Goal: Find specific page/section: Find specific page/section

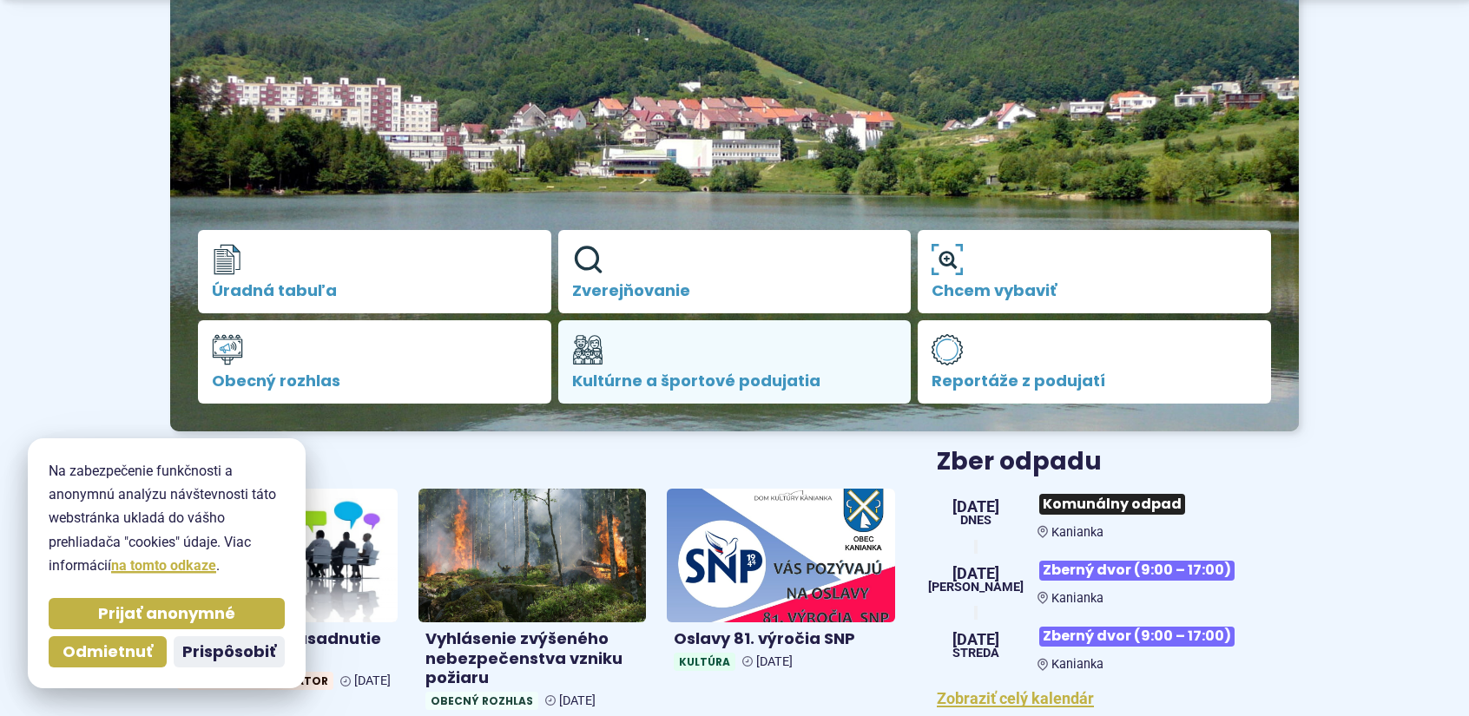
scroll to position [261, 0]
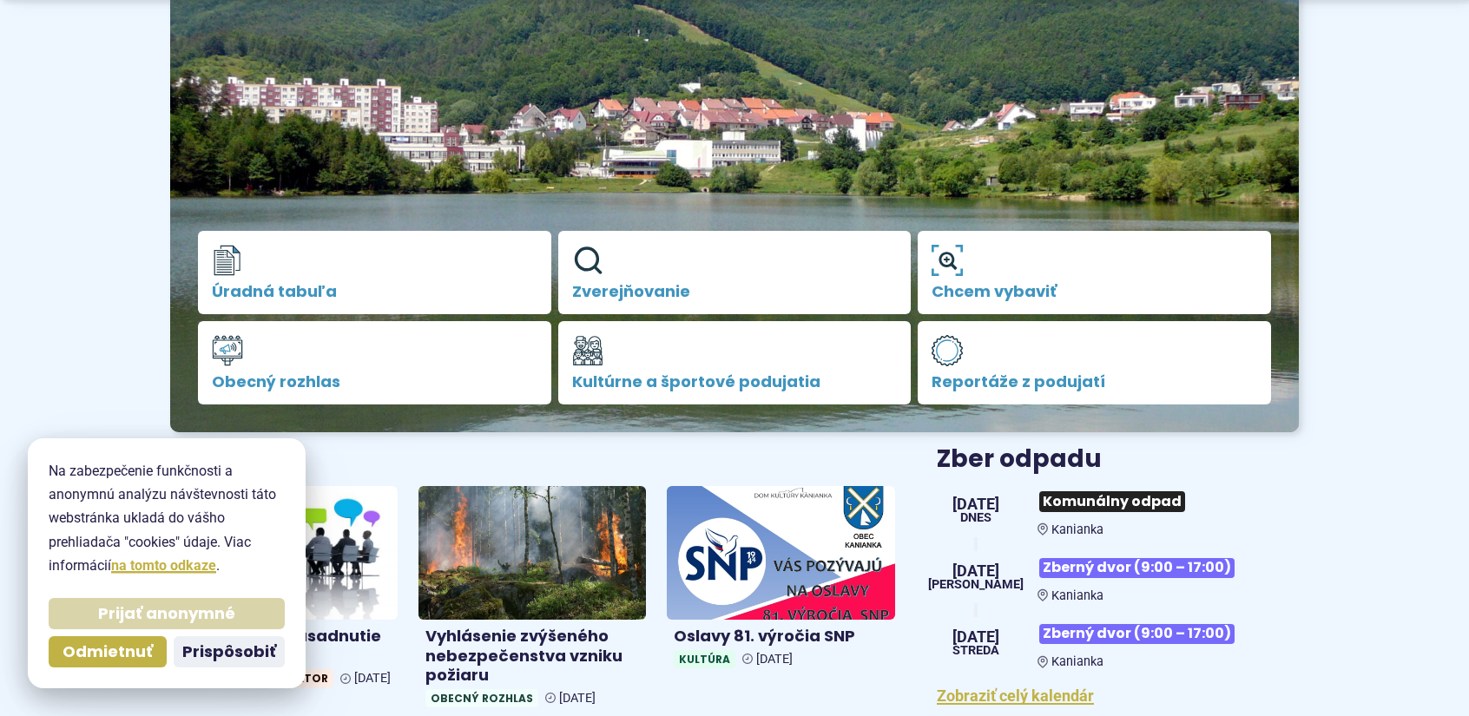
click at [158, 610] on span "Prijať anonymné" at bounding box center [166, 614] width 137 height 20
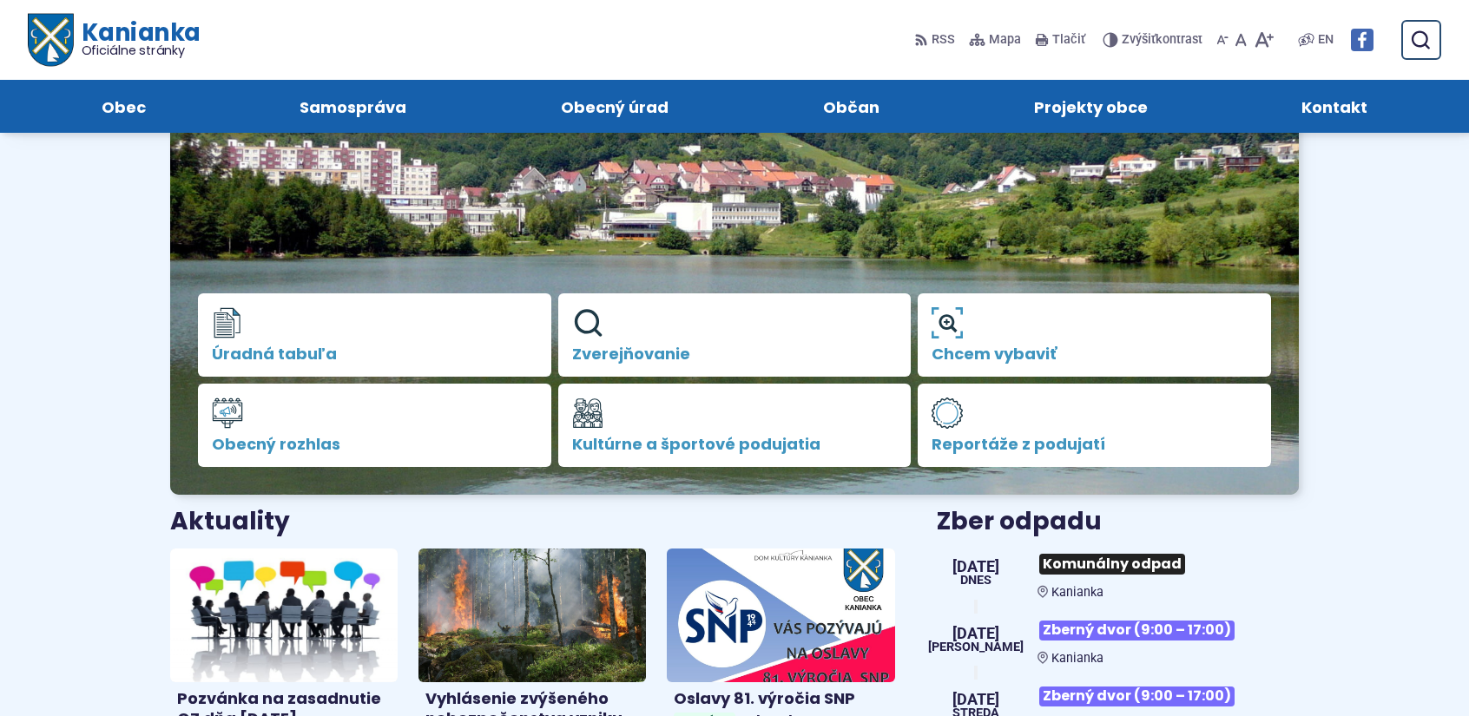
scroll to position [174, 0]
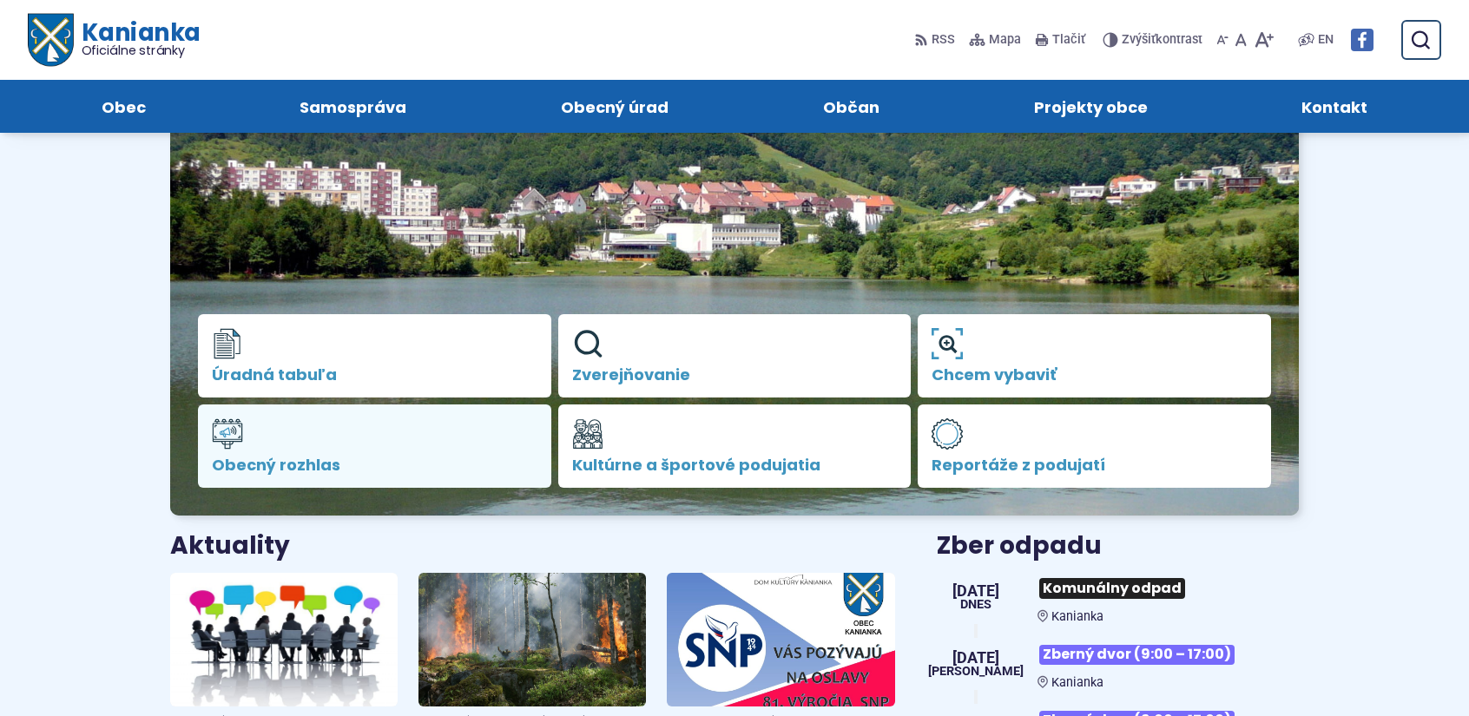
click at [318, 442] on link "Obecný rozhlas" at bounding box center [374, 446] width 353 height 83
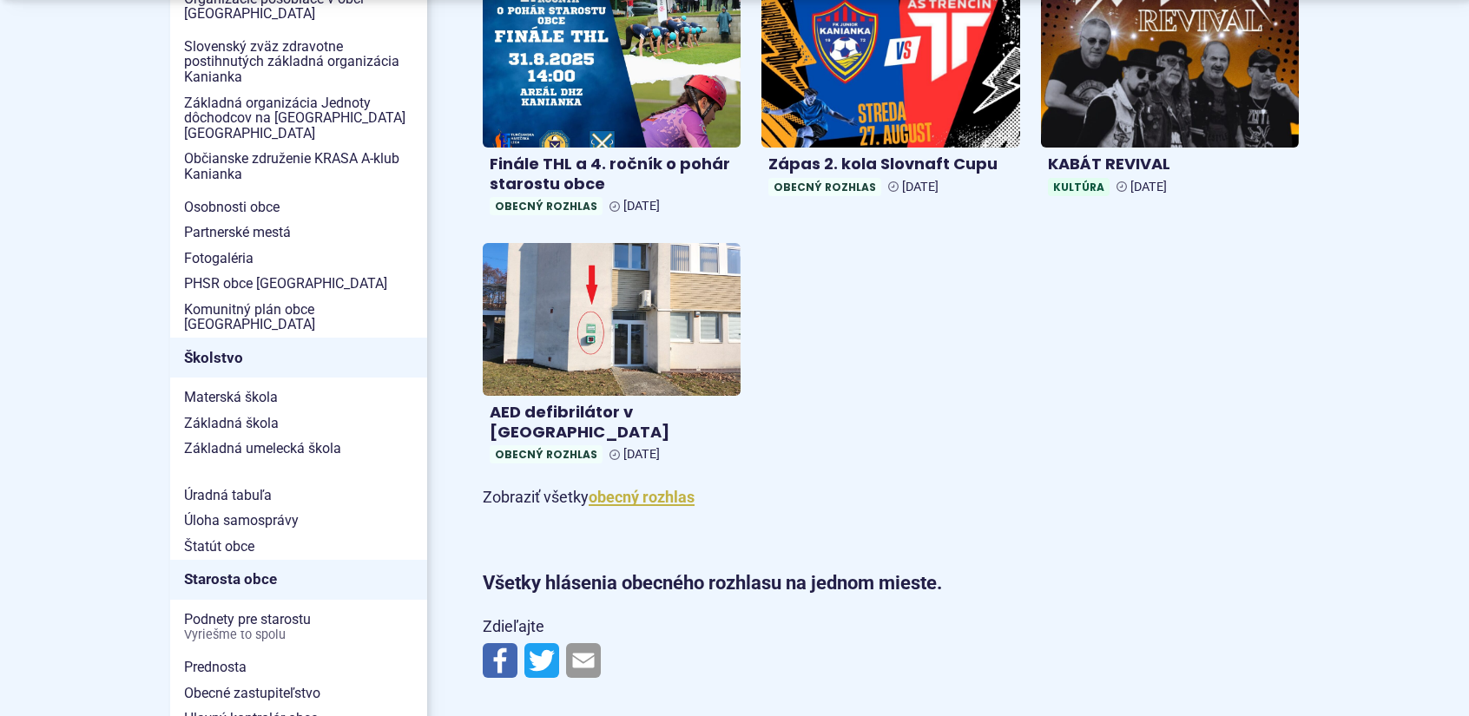
scroll to position [695, 0]
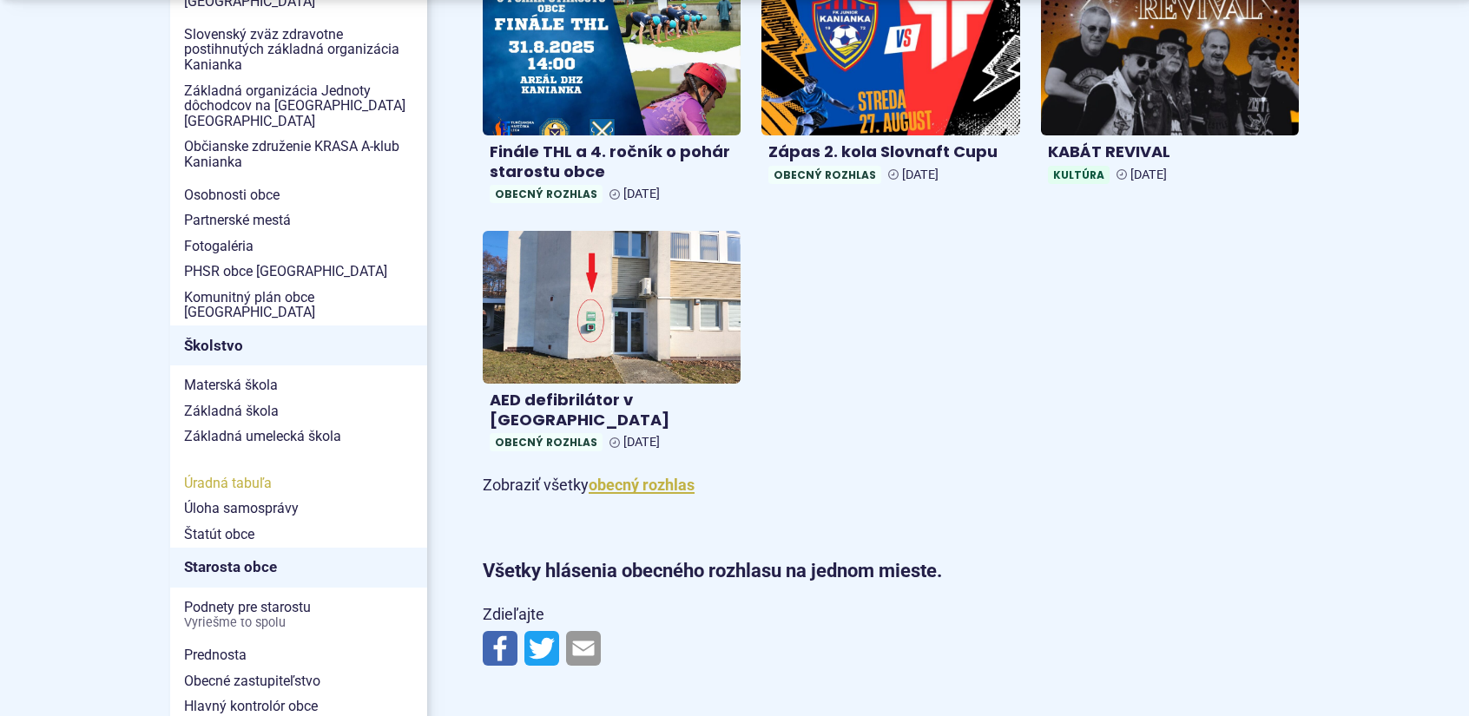
click at [293, 471] on span "Úradná tabuľa" at bounding box center [298, 484] width 229 height 26
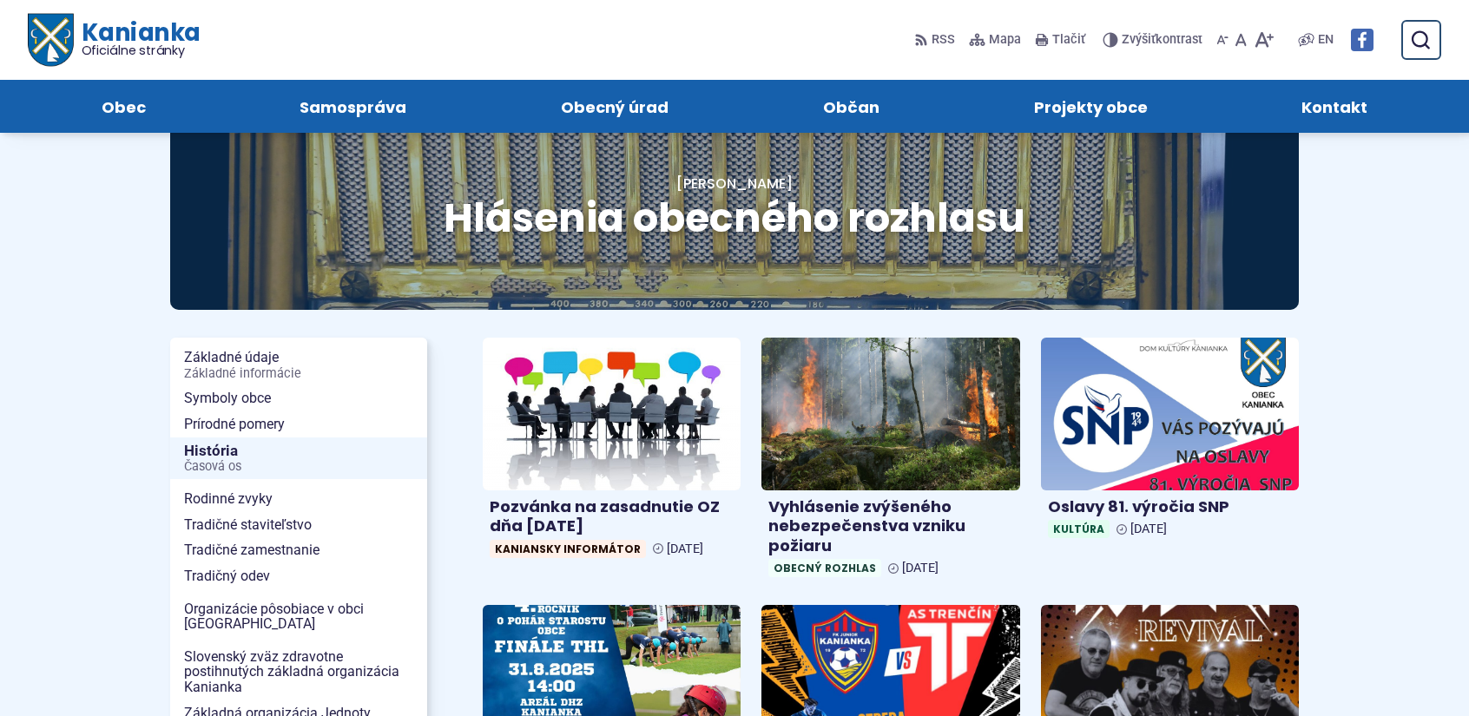
scroll to position [0, 0]
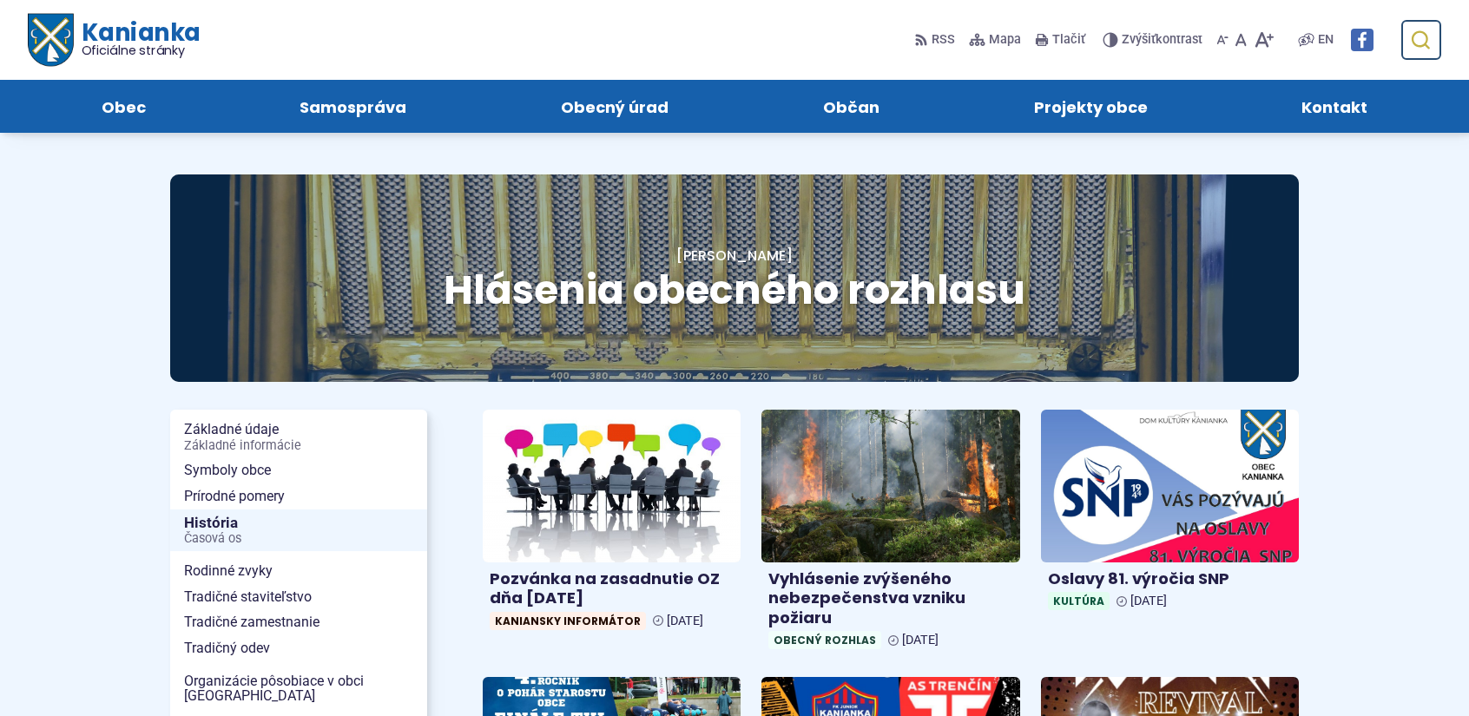
click at [1422, 39] on icon "submit" at bounding box center [1420, 40] width 21 height 21
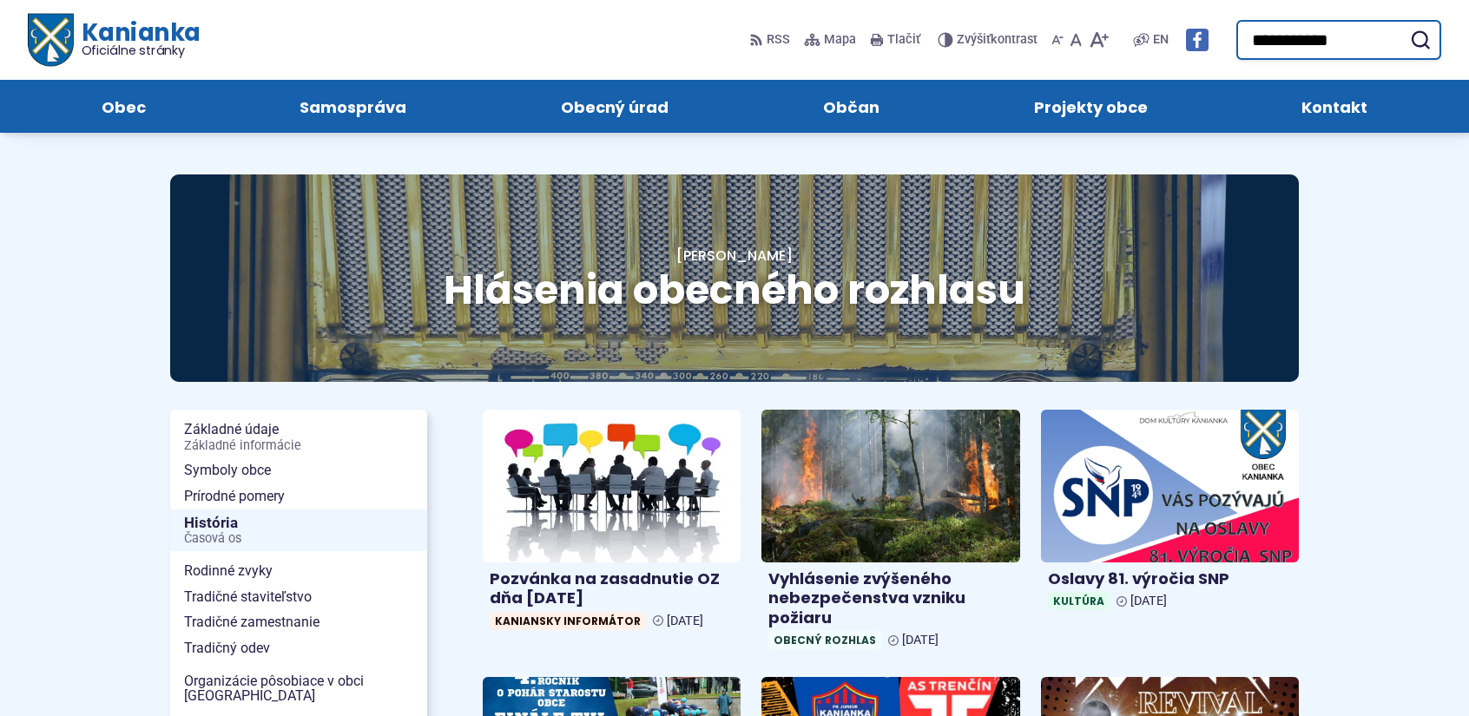
type input "**********"
click at [1405, 24] on button "Odoslať vyhľadávací formulár" at bounding box center [1420, 39] width 31 height 31
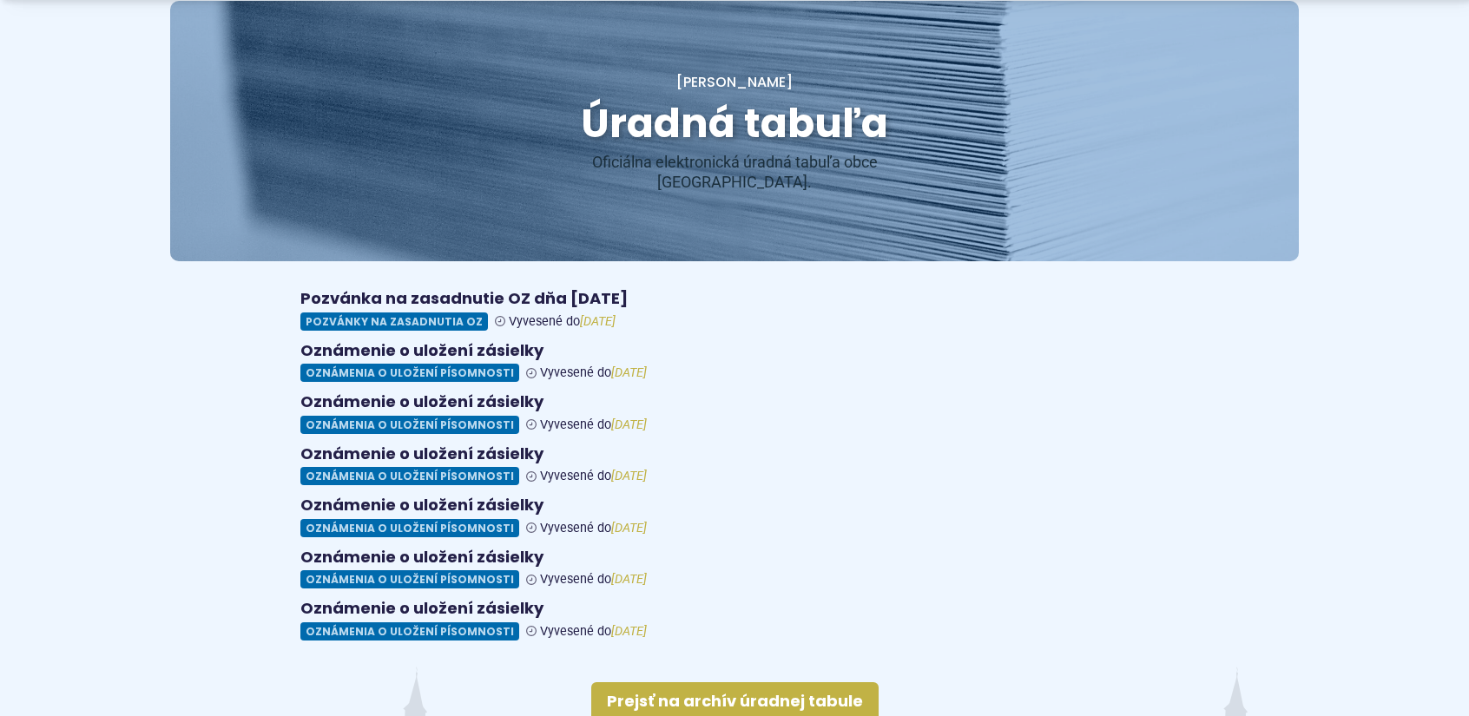
scroll to position [261, 0]
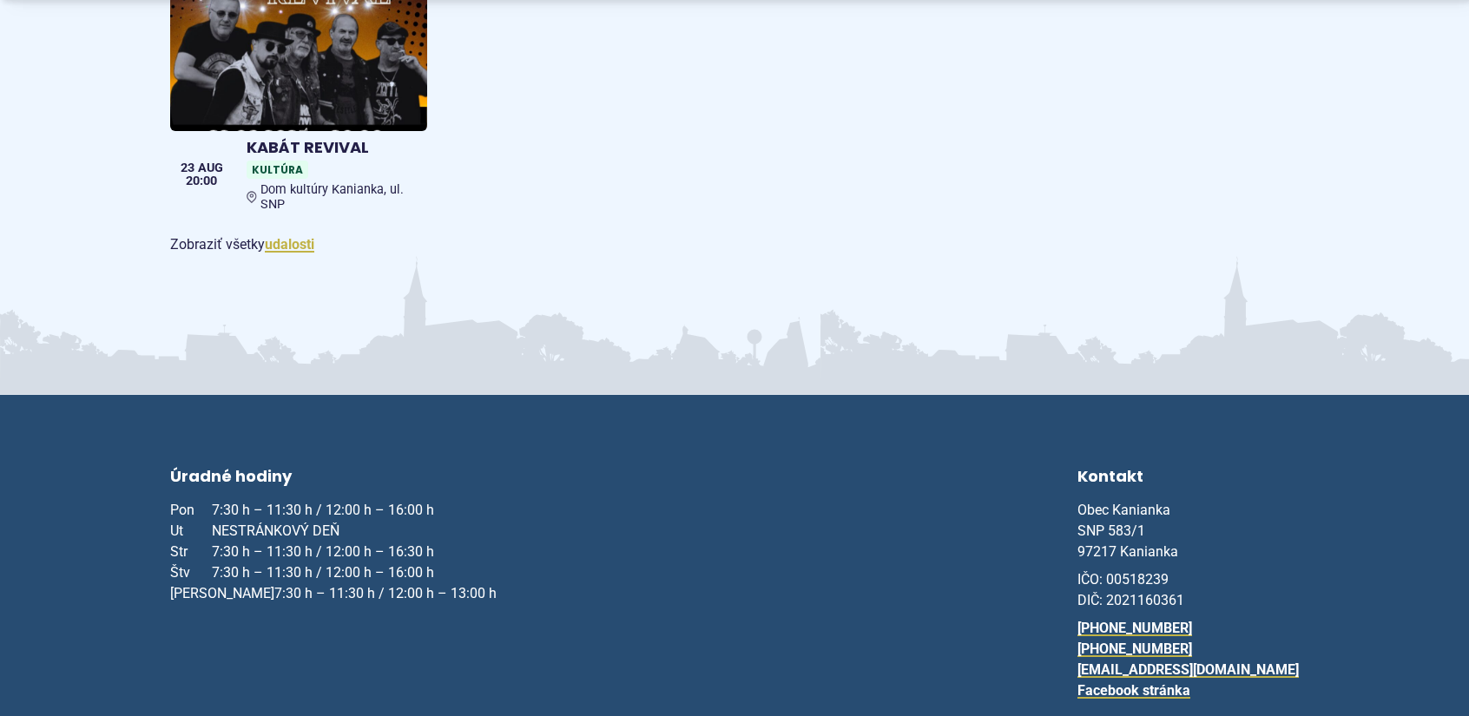
scroll to position [2625, 0]
